Goal: Task Accomplishment & Management: Manage account settings

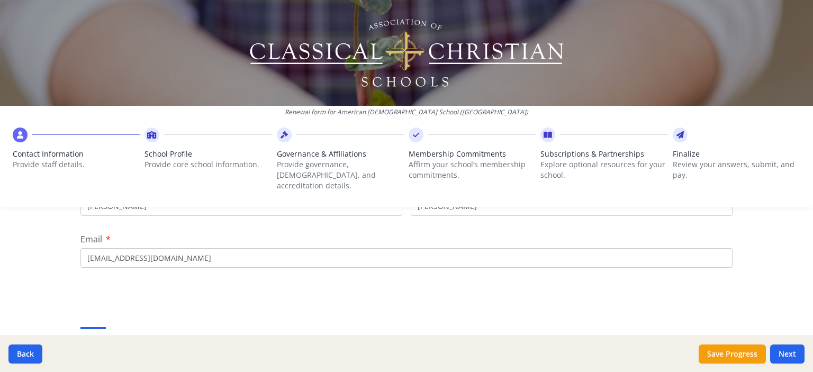
scroll to position [142, 0]
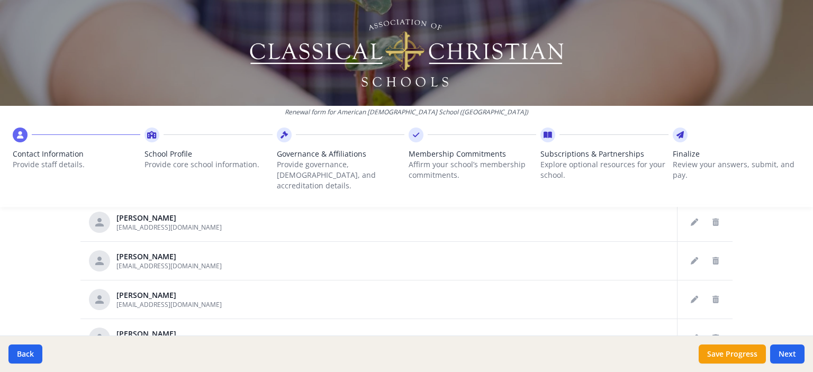
scroll to position [661, 0]
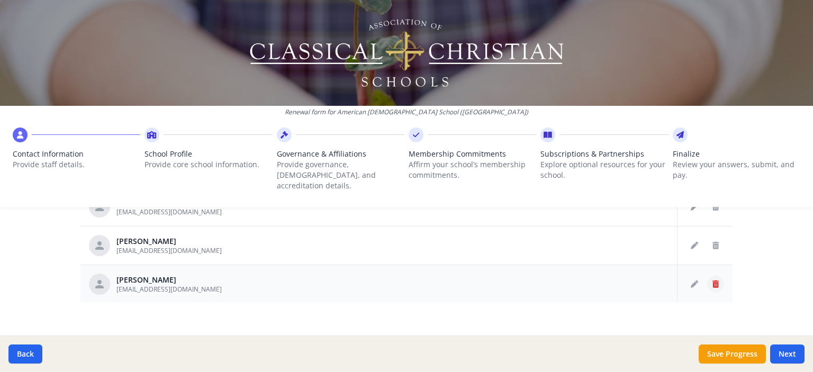
click at [712, 280] on icon "Delete staff" at bounding box center [715, 283] width 6 height 7
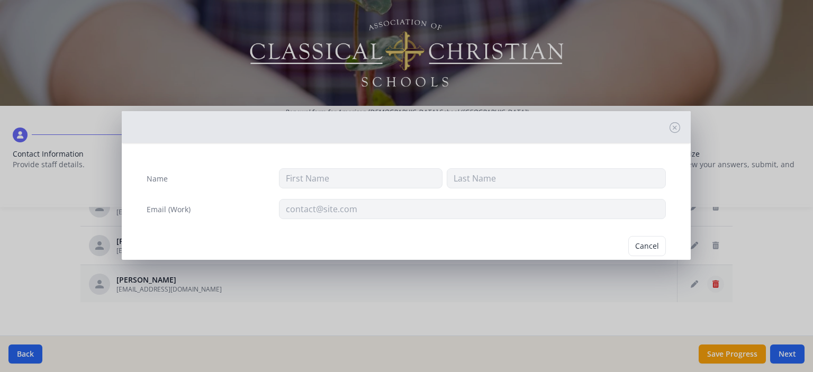
type input "[PERSON_NAME]"
type input "[EMAIL_ADDRESS][DOMAIN_NAME]"
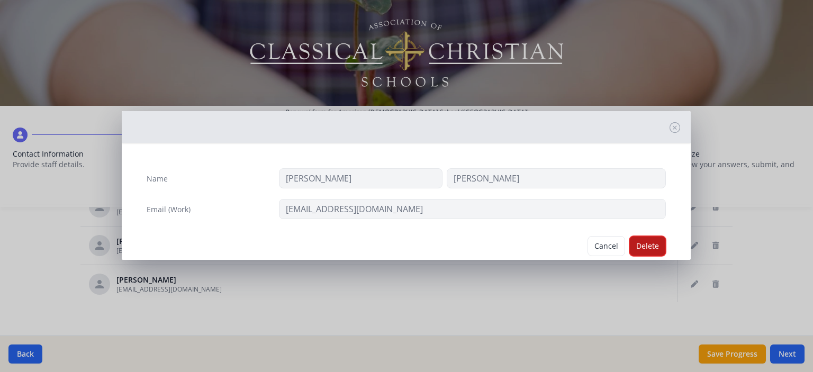
click at [640, 243] on button "Delete" at bounding box center [647, 246] width 37 height 20
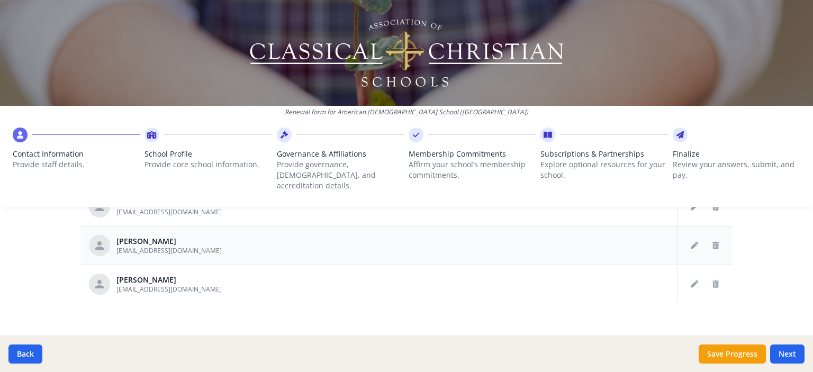
scroll to position [654, 0]
click at [712, 280] on icon "Delete staff" at bounding box center [715, 283] width 6 height 7
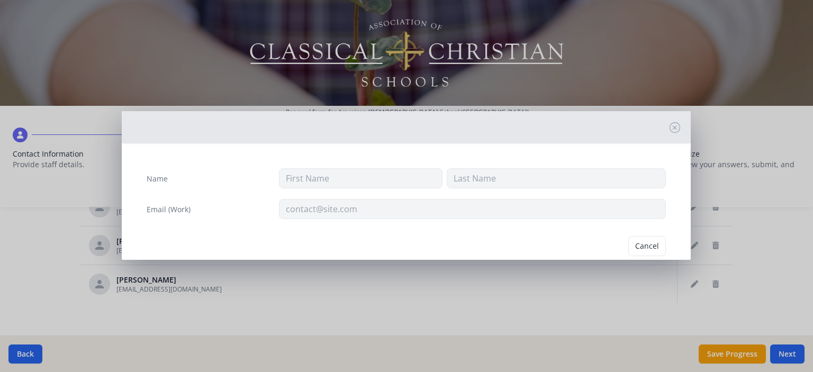
type input "[PERSON_NAME]"
type input "[EMAIL_ADDRESS][DOMAIN_NAME]"
click at [637, 247] on button "Delete" at bounding box center [647, 246] width 37 height 20
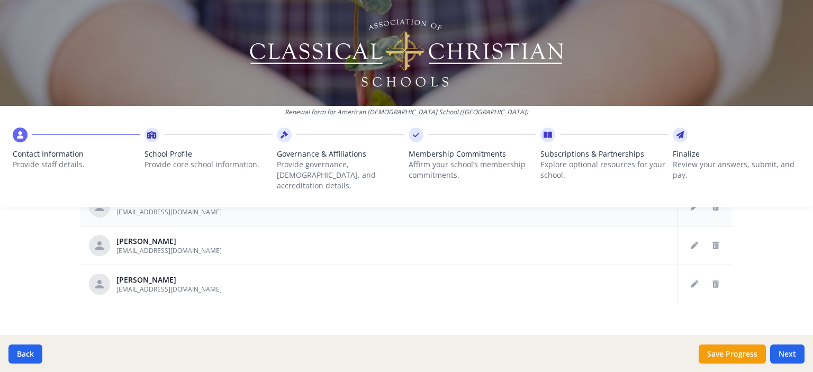
scroll to position [616, 0]
click at [712, 280] on icon "Delete staff" at bounding box center [715, 283] width 6 height 7
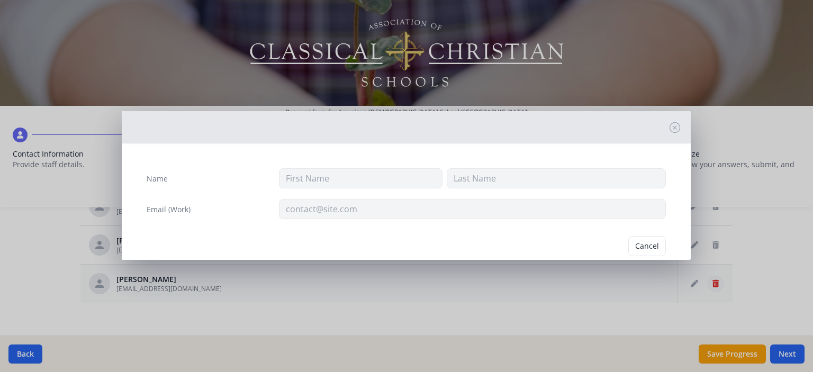
type input "[PERSON_NAME]"
type input "Havyar"
type input "[EMAIL_ADDRESS][DOMAIN_NAME]"
click at [637, 247] on button "Delete" at bounding box center [647, 246] width 37 height 20
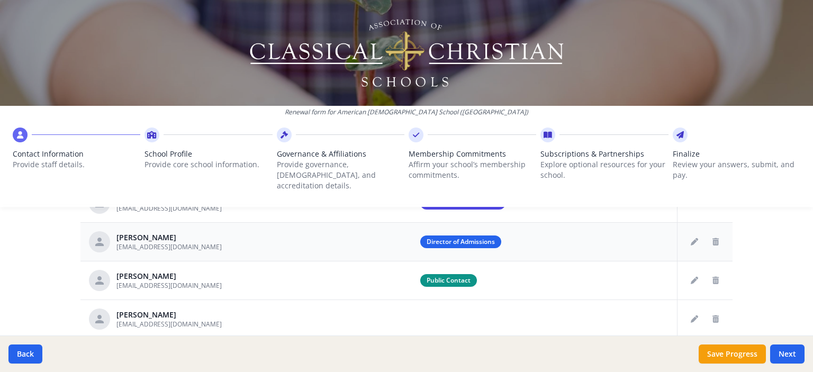
scroll to position [541, 0]
click at [712, 316] on icon "Delete staff" at bounding box center [715, 319] width 6 height 7
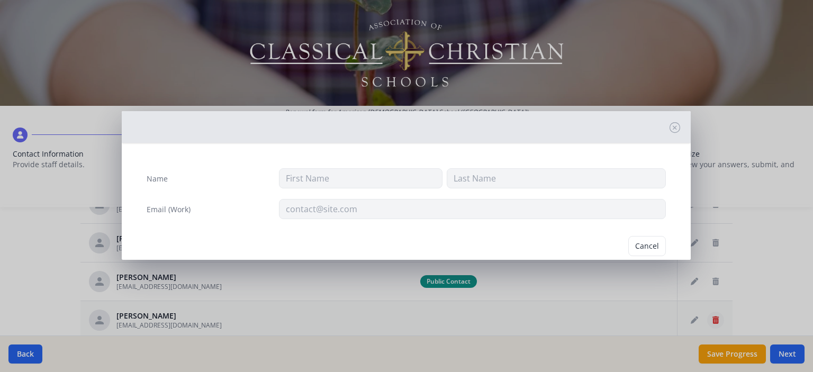
type input "[PERSON_NAME]"
type input "Havyar"
type input "[EMAIL_ADDRESS][DOMAIN_NAME]"
click at [642, 243] on button "Delete" at bounding box center [647, 246] width 37 height 20
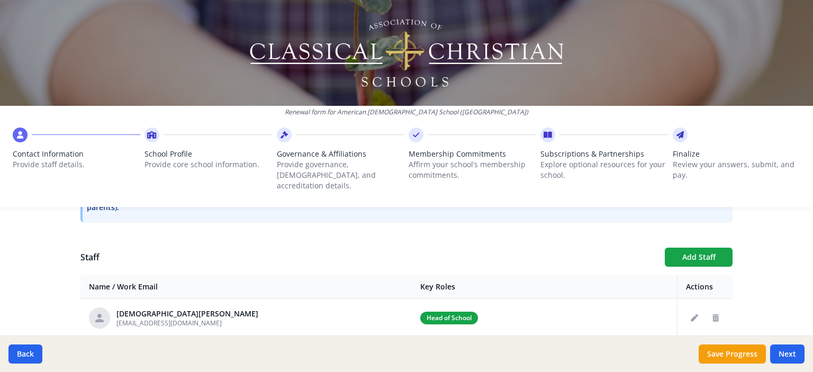
scroll to position [349, 0]
click at [695, 248] on button "Add Staff" at bounding box center [699, 257] width 68 height 19
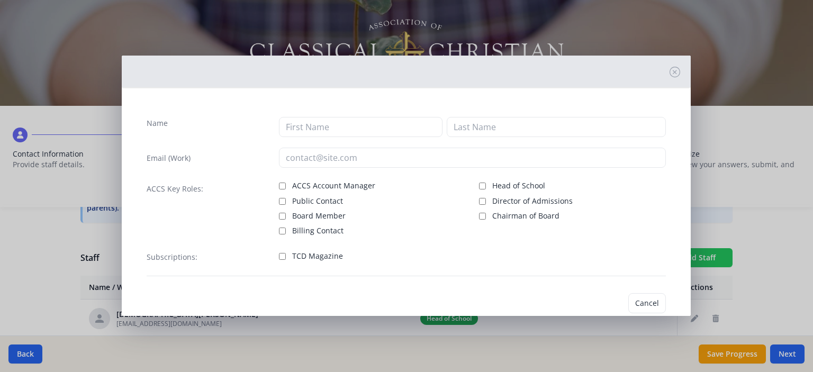
checkbox input "false"
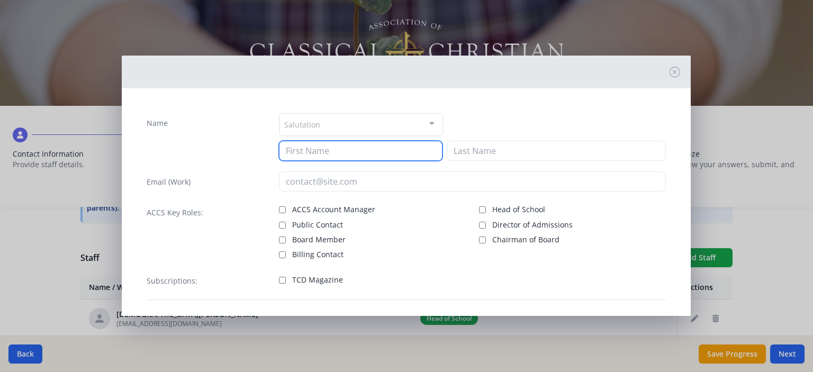
click at [308, 151] on input at bounding box center [361, 151] width 164 height 20
type input "[PERSON_NAME]"
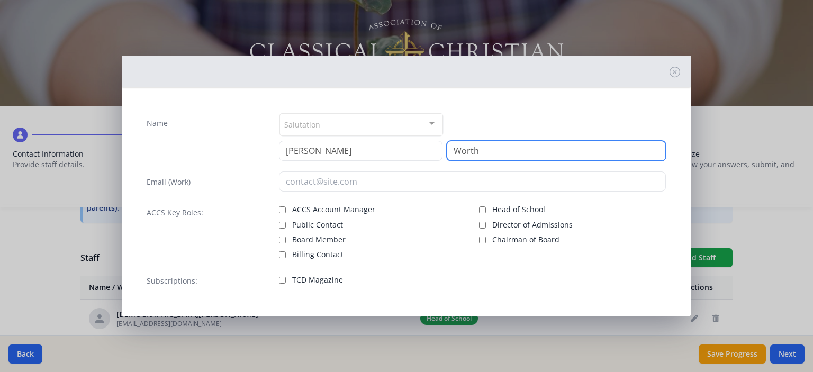
type input "Worth"
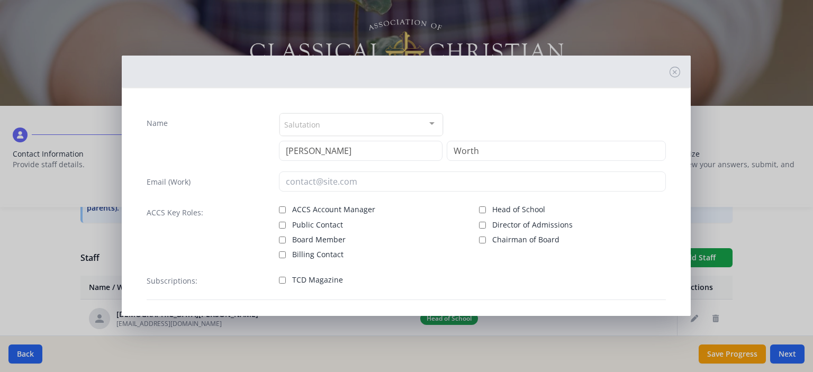
click at [424, 124] on div at bounding box center [431, 124] width 21 height 20
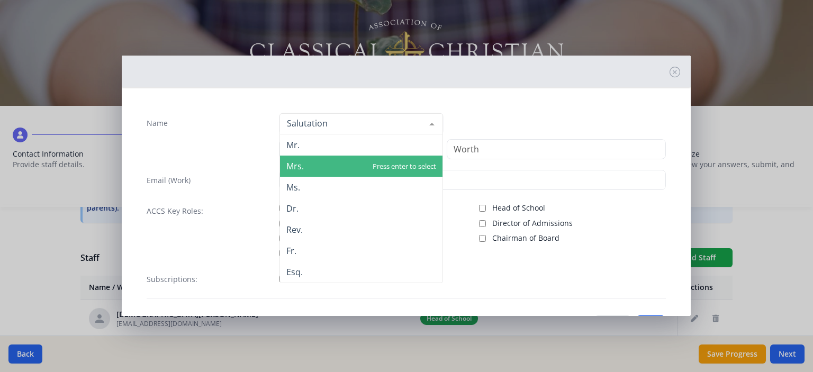
click at [330, 162] on span "Mrs." at bounding box center [361, 166] width 162 height 21
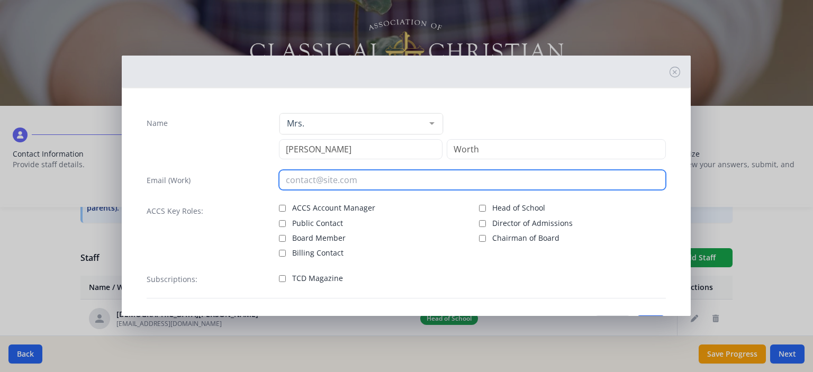
click at [310, 179] on input "email" at bounding box center [472, 180] width 387 height 20
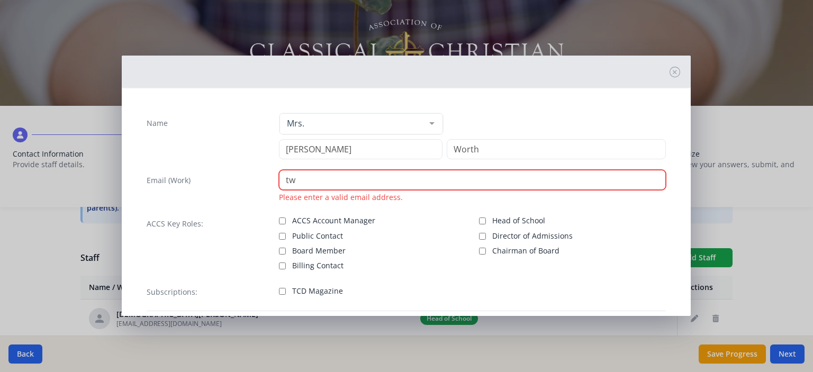
type input "t"
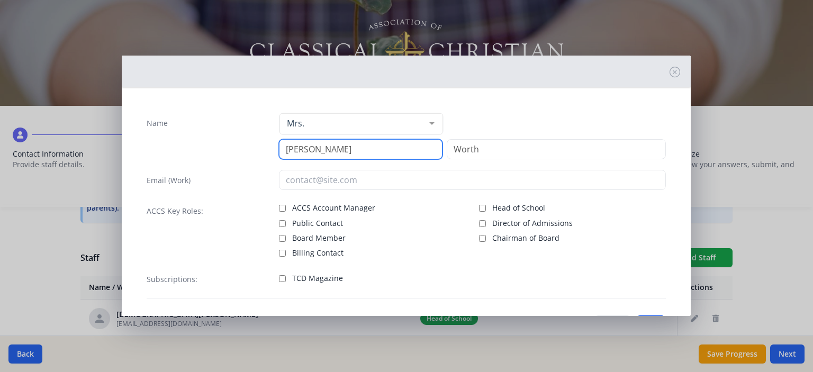
click at [304, 151] on input "[PERSON_NAME]" at bounding box center [361, 149] width 164 height 20
type input "T"
type input "Miss"
click at [312, 125] on input "Miss" at bounding box center [352, 123] width 137 height 11
click at [427, 128] on div at bounding box center [431, 124] width 21 height 20
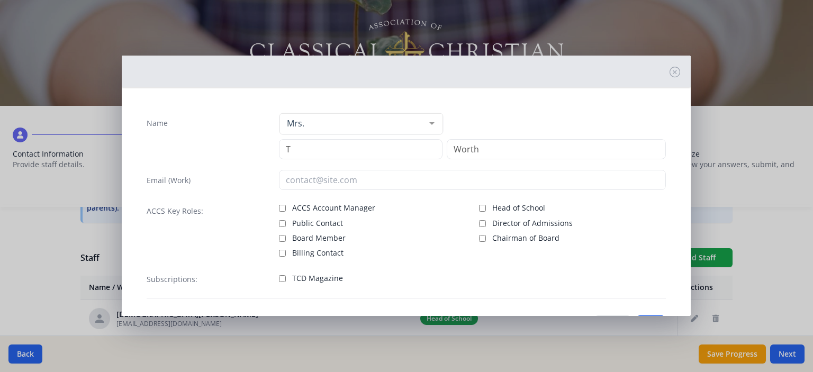
click at [432, 122] on div at bounding box center [431, 124] width 21 height 20
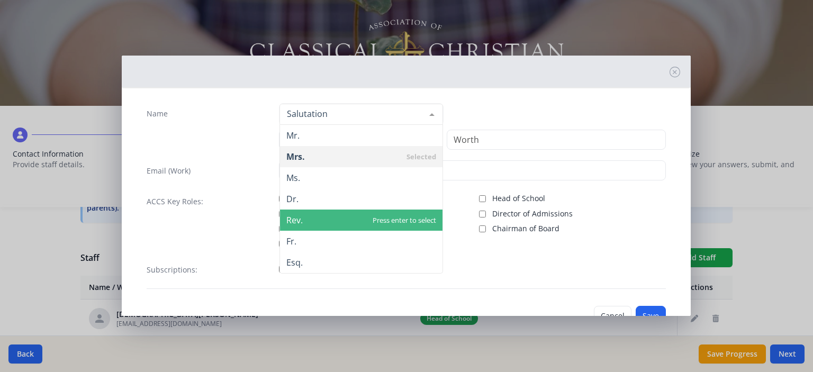
scroll to position [6, 0]
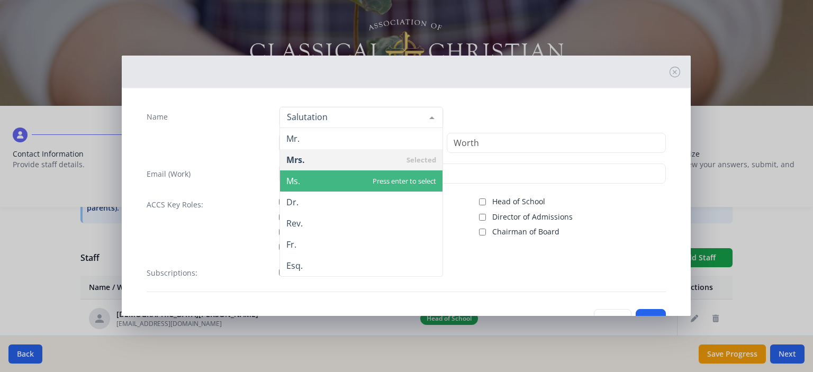
click at [291, 185] on span "Ms." at bounding box center [293, 181] width 14 height 12
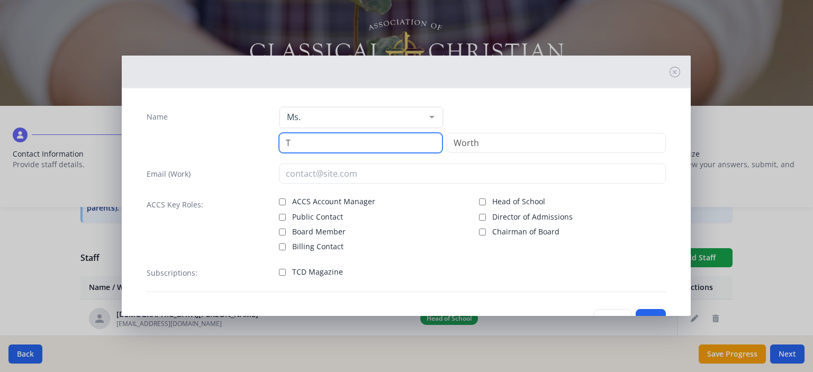
click at [291, 141] on input "T" at bounding box center [361, 143] width 164 height 20
type input "[PERSON_NAME]"
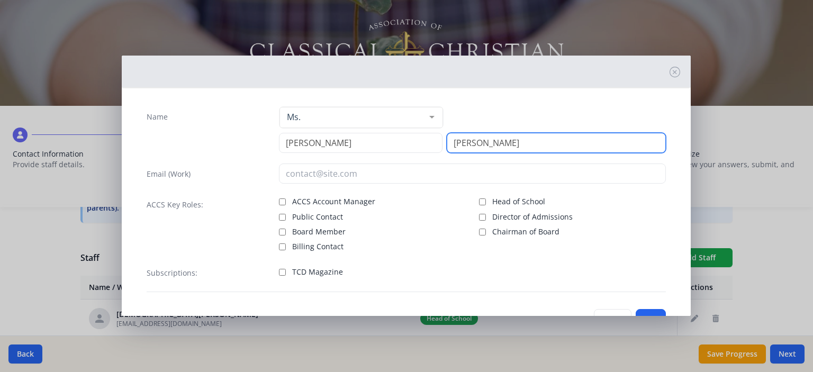
type input "[PERSON_NAME]"
click at [479, 218] on input "Director of Admissions" at bounding box center [482, 217] width 7 height 7
checkbox input "true"
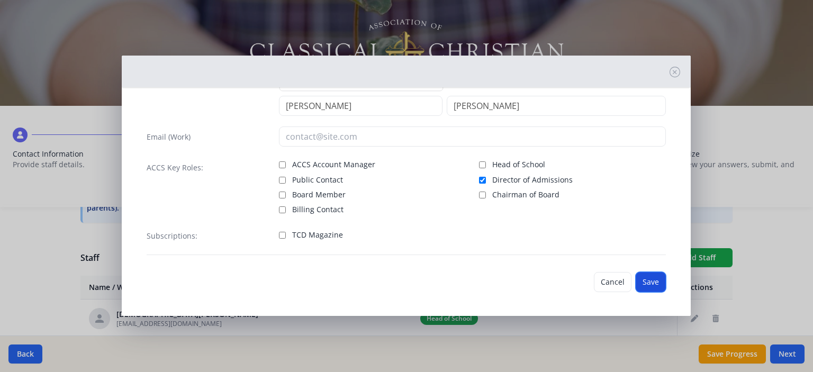
click at [641, 279] on button "Save" at bounding box center [651, 282] width 30 height 20
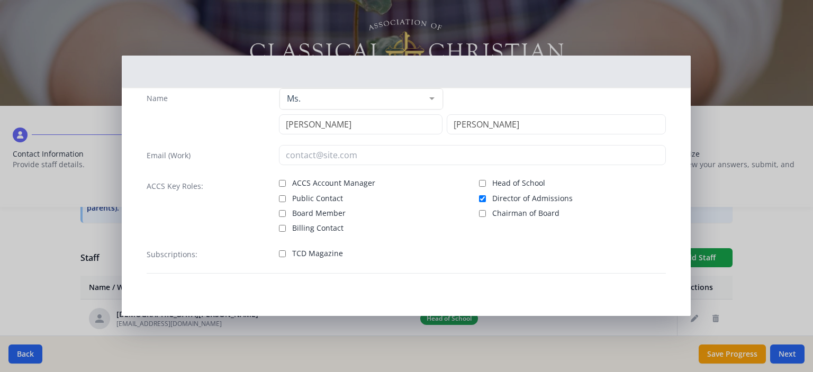
scroll to position [24, 0]
